Goal: Information Seeking & Learning: Learn about a topic

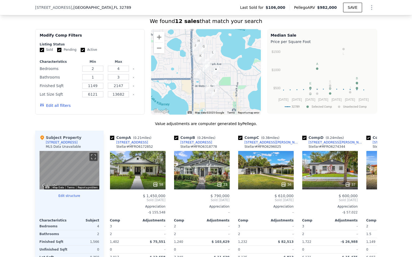
scroll to position [415, 0]
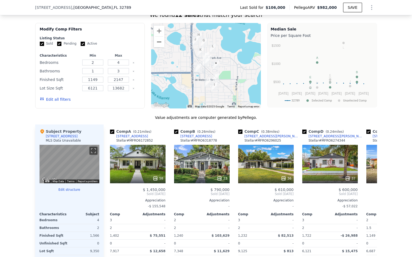
click at [160, 43] on button "Zoom out" at bounding box center [159, 42] width 11 height 11
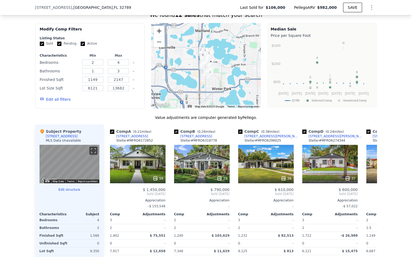
click at [158, 29] on button "Zoom in" at bounding box center [159, 31] width 11 height 11
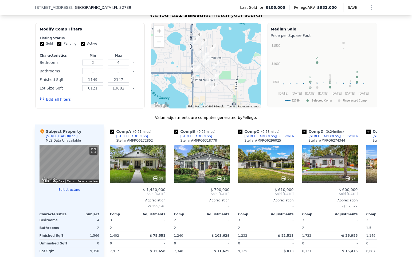
click at [158, 29] on button "Zoom in" at bounding box center [159, 31] width 11 height 11
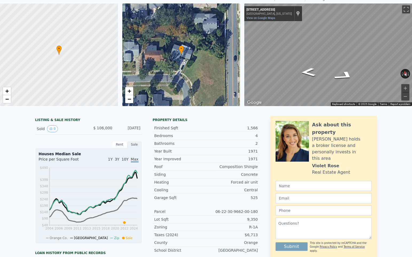
scroll to position [0, 0]
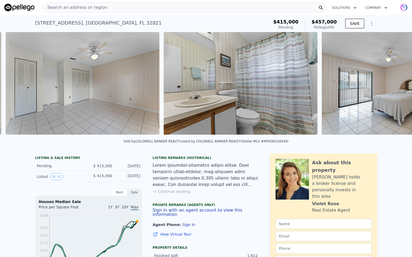
scroll to position [0, 2456]
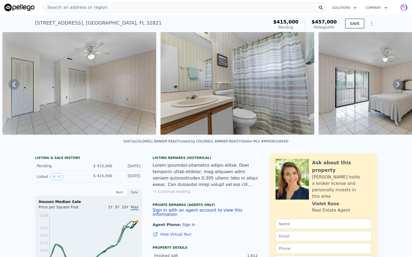
click at [342, 55] on img at bounding box center [395, 83] width 154 height 102
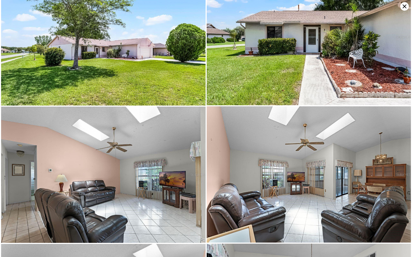
scroll to position [0, 0]
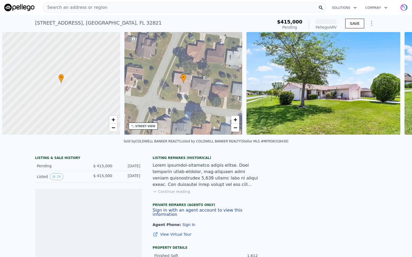
scroll to position [0, 2]
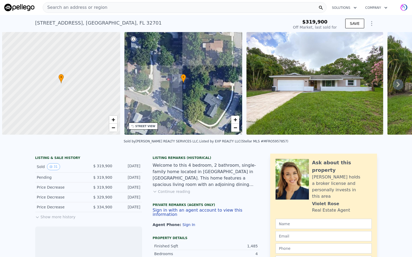
scroll to position [0, 2]
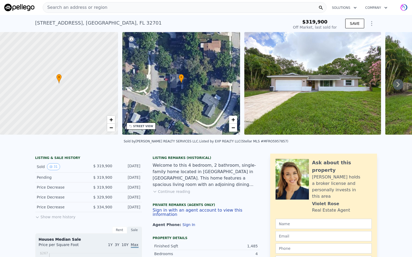
click at [398, 84] on icon at bounding box center [397, 84] width 11 height 11
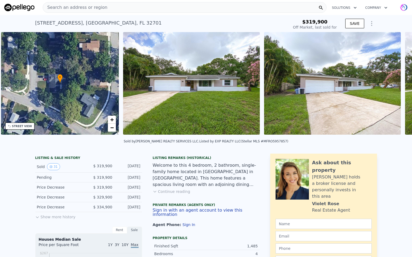
scroll to position [0, 124]
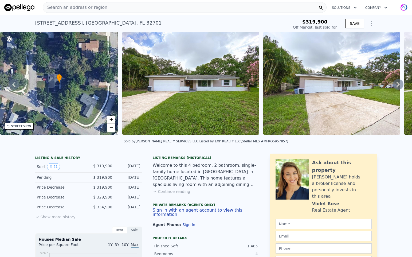
click at [398, 84] on icon at bounding box center [397, 84] width 11 height 11
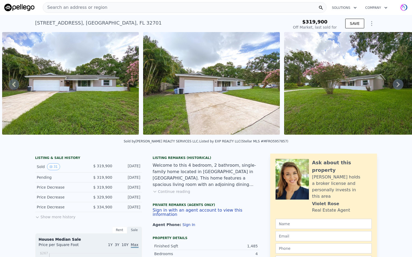
click at [398, 84] on icon at bounding box center [397, 84] width 11 height 11
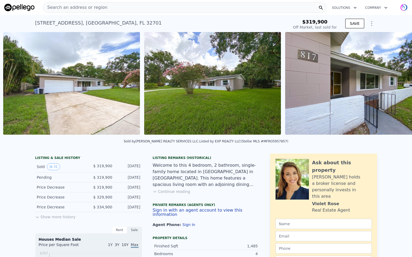
scroll to position [0, 385]
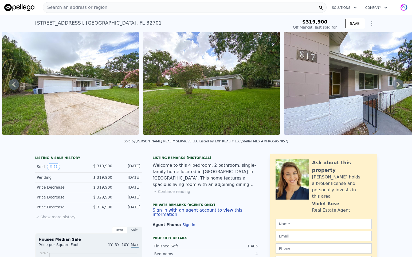
click at [396, 84] on icon at bounding box center [397, 84] width 11 height 11
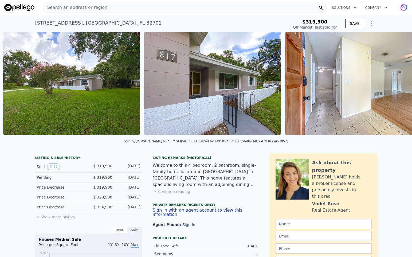
scroll to position [0, 526]
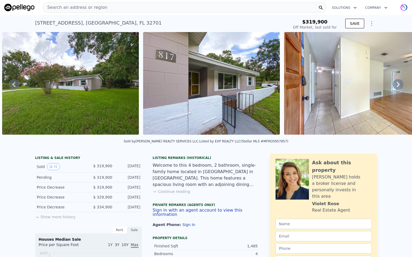
click at [396, 84] on icon at bounding box center [397, 84] width 11 height 11
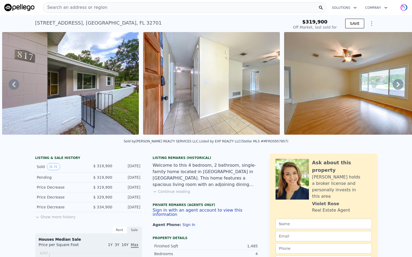
click at [396, 84] on icon at bounding box center [397, 84] width 11 height 11
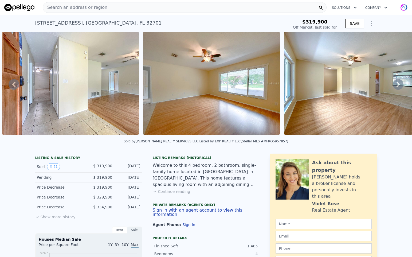
click at [396, 84] on icon at bounding box center [397, 84] width 11 height 11
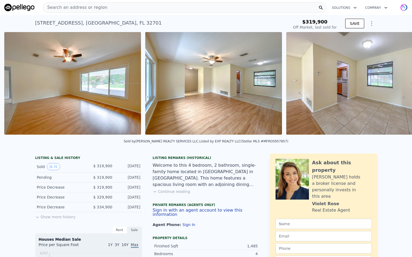
scroll to position [0, 948]
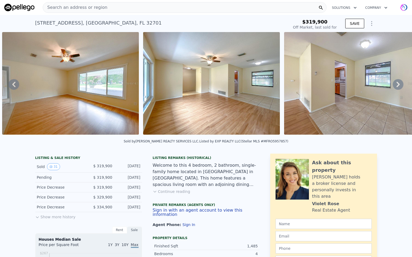
click at [396, 84] on icon at bounding box center [397, 84] width 11 height 11
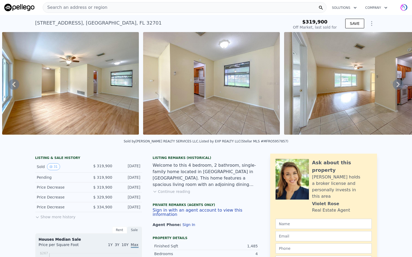
click at [396, 84] on icon at bounding box center [397, 84] width 11 height 11
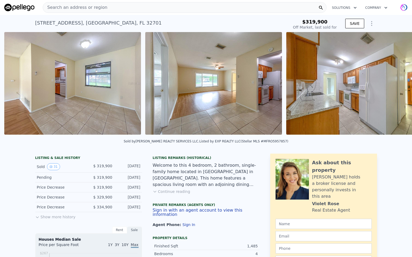
scroll to position [0, 1230]
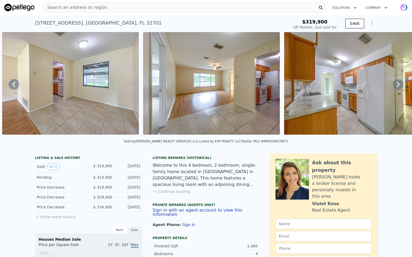
click at [396, 84] on icon at bounding box center [397, 84] width 11 height 11
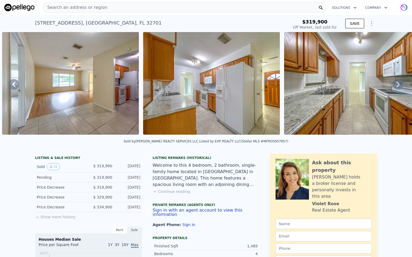
click at [396, 84] on icon at bounding box center [397, 84] width 11 height 11
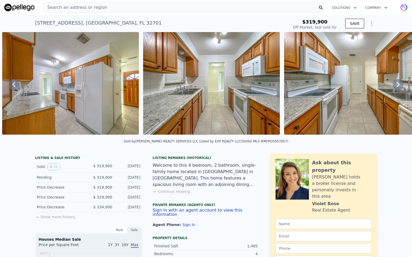
click at [396, 84] on icon at bounding box center [397, 84] width 11 height 11
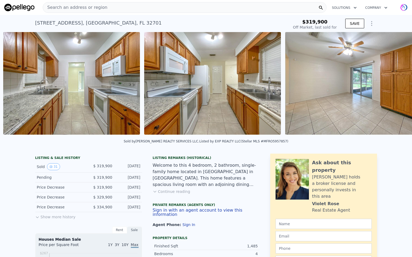
scroll to position [0, 1653]
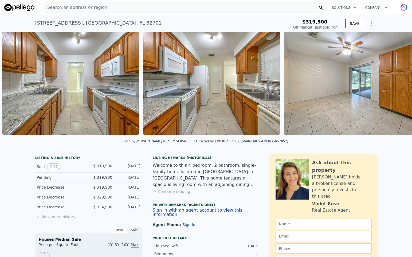
click at [396, 84] on img at bounding box center [352, 83] width 137 height 102
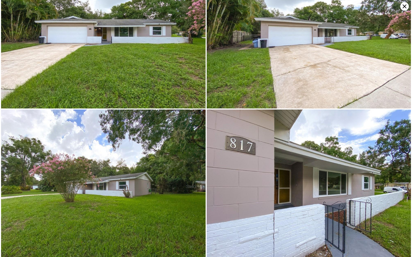
scroll to position [0, 0]
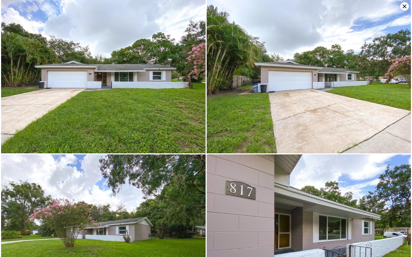
click at [406, 6] on icon at bounding box center [404, 6] width 9 height 9
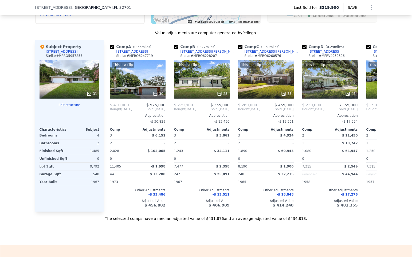
scroll to position [563, 0]
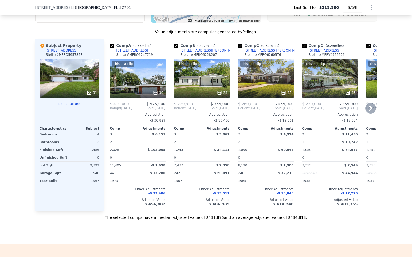
click at [155, 92] on icon at bounding box center [155, 92] width 3 height 3
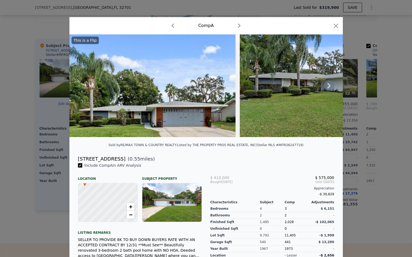
click at [328, 85] on icon at bounding box center [328, 85] width 11 height 11
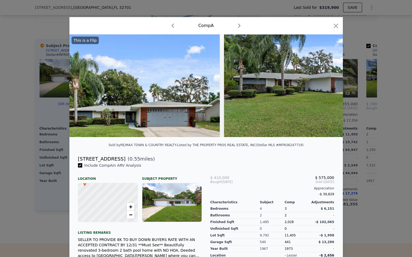
scroll to position [0, 17]
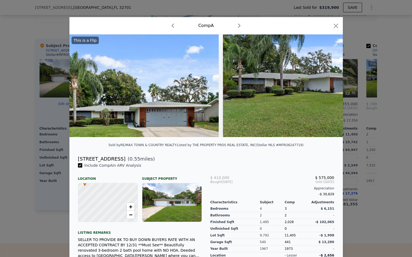
click at [328, 85] on div at bounding box center [205, 85] width 273 height 102
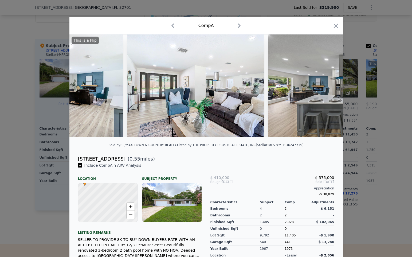
scroll to position [0, 568]
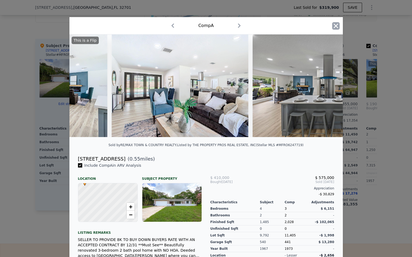
click at [334, 27] on icon "button" at bounding box center [335, 25] width 5 height 5
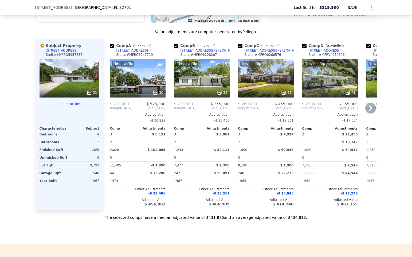
click at [219, 92] on icon at bounding box center [219, 92] width 3 height 3
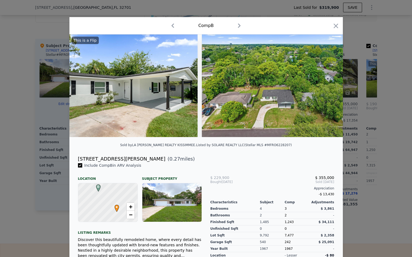
scroll to position [0, 185]
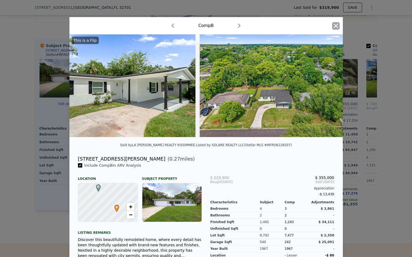
click at [336, 23] on icon "button" at bounding box center [335, 25] width 7 height 7
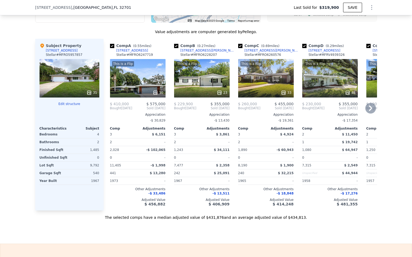
click at [281, 90] on icon at bounding box center [283, 92] width 5 height 5
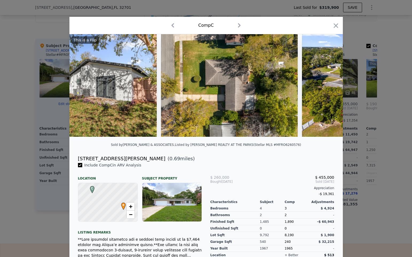
scroll to position [0, 4184]
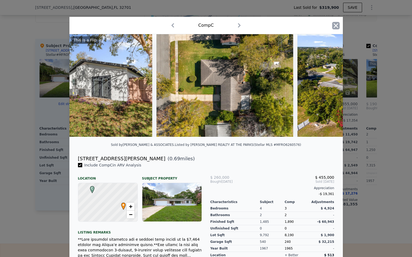
click at [336, 27] on icon "button" at bounding box center [335, 25] width 7 height 7
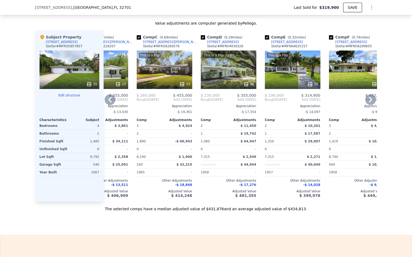
scroll to position [574, 0]
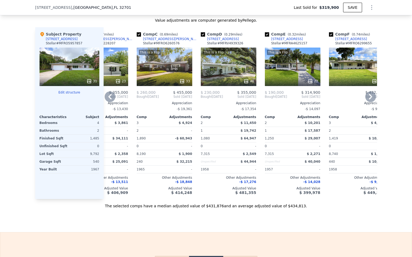
type input "$ 434,000"
type input "$ 65,991"
click at [91, 79] on icon at bounding box center [89, 80] width 3 height 3
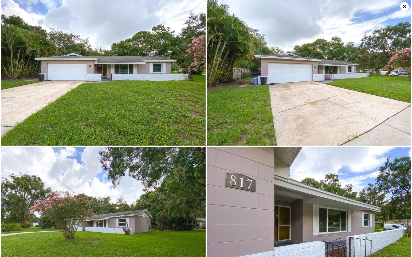
scroll to position [0, 0]
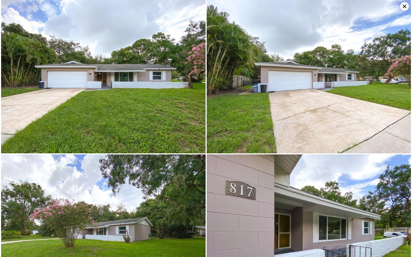
click at [406, 8] on icon at bounding box center [404, 6] width 9 height 9
